Goal: Task Accomplishment & Management: Complete application form

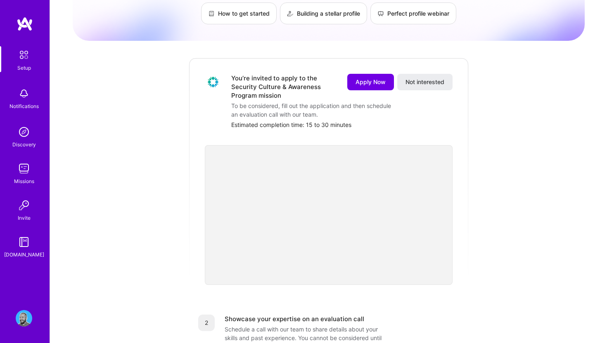
scroll to position [83, 0]
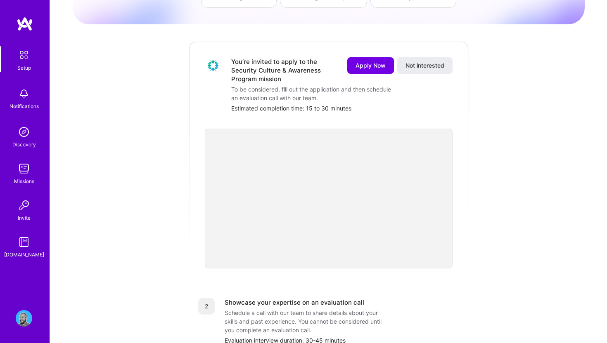
click at [261, 59] on div "You’re invited to apply to the Security Culture & Awareness Program mission" at bounding box center [284, 70] width 106 height 26
click at [361, 62] on button "Apply Now" at bounding box center [370, 65] width 47 height 17
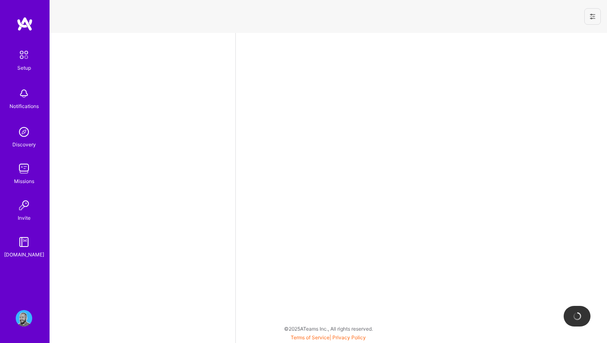
select select "US"
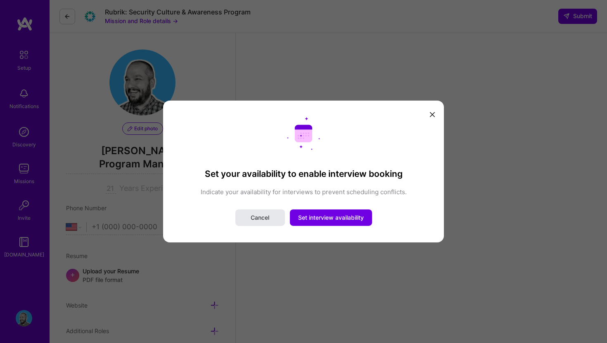
click at [257, 217] on span "Cancel" at bounding box center [260, 218] width 19 height 8
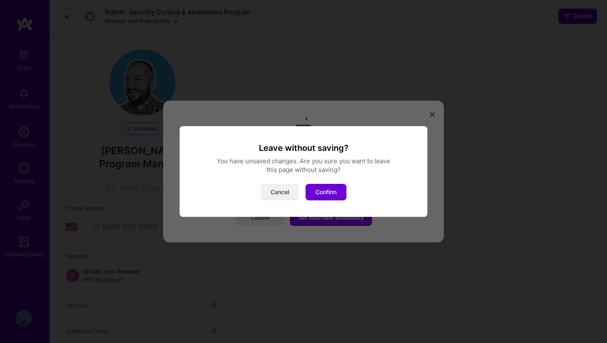
click at [277, 192] on button "Cancel" at bounding box center [279, 192] width 38 height 17
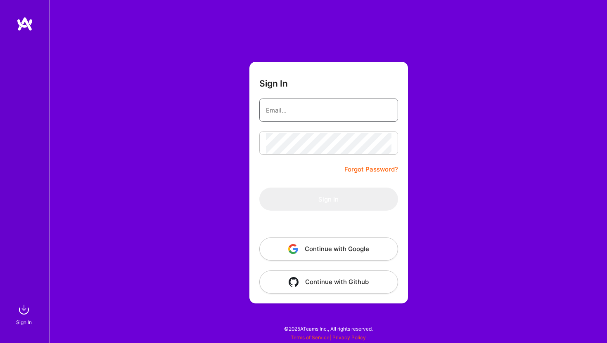
type input "[EMAIL_ADDRESS][DOMAIN_NAME]"
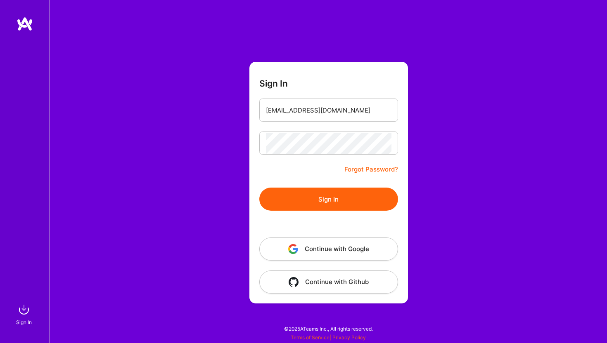
click at [349, 245] on button "Continue with Google" at bounding box center [328, 249] width 139 height 23
